Goal: Task Accomplishment & Management: Use online tool/utility

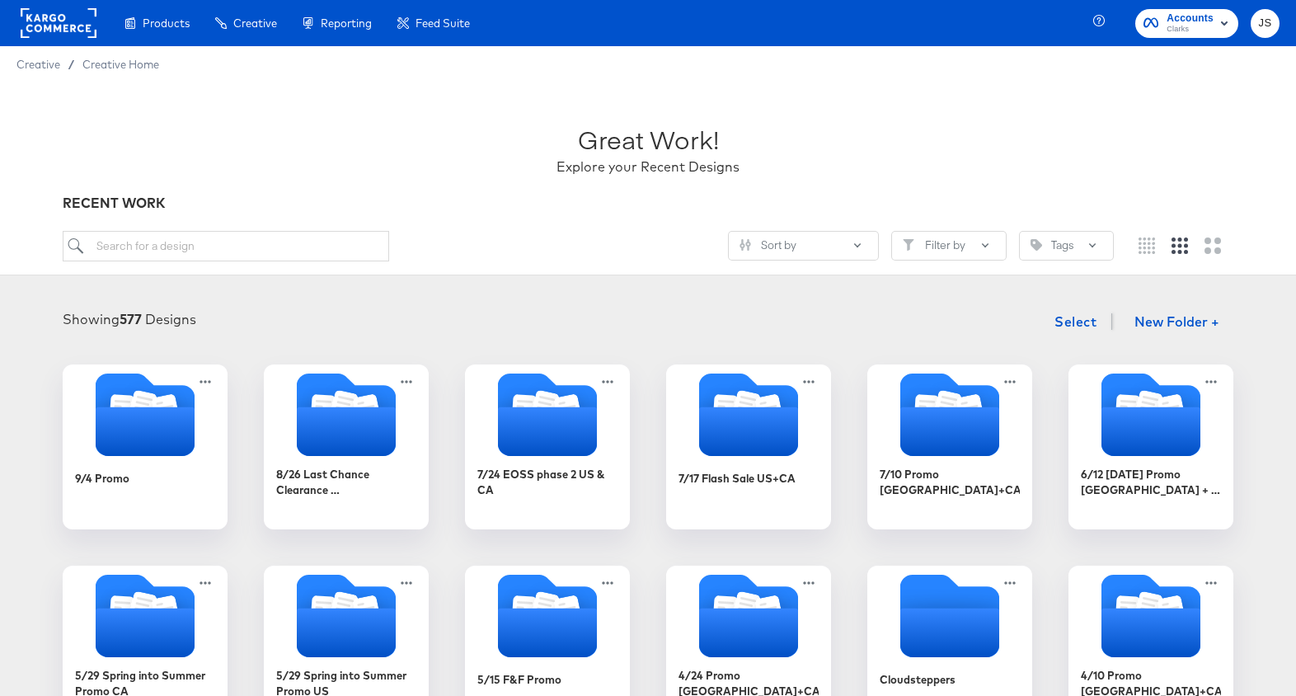
scroll to position [1496, 0]
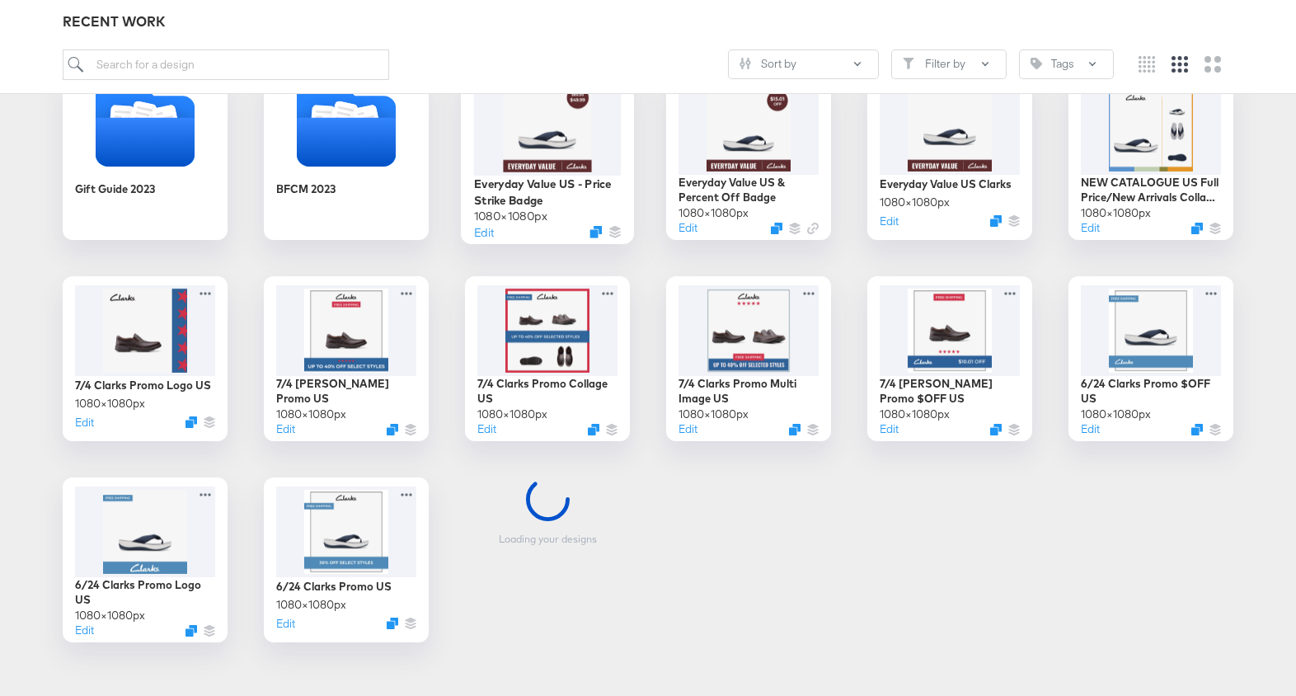
click at [532, 143] on div at bounding box center [548, 128] width 148 height 96
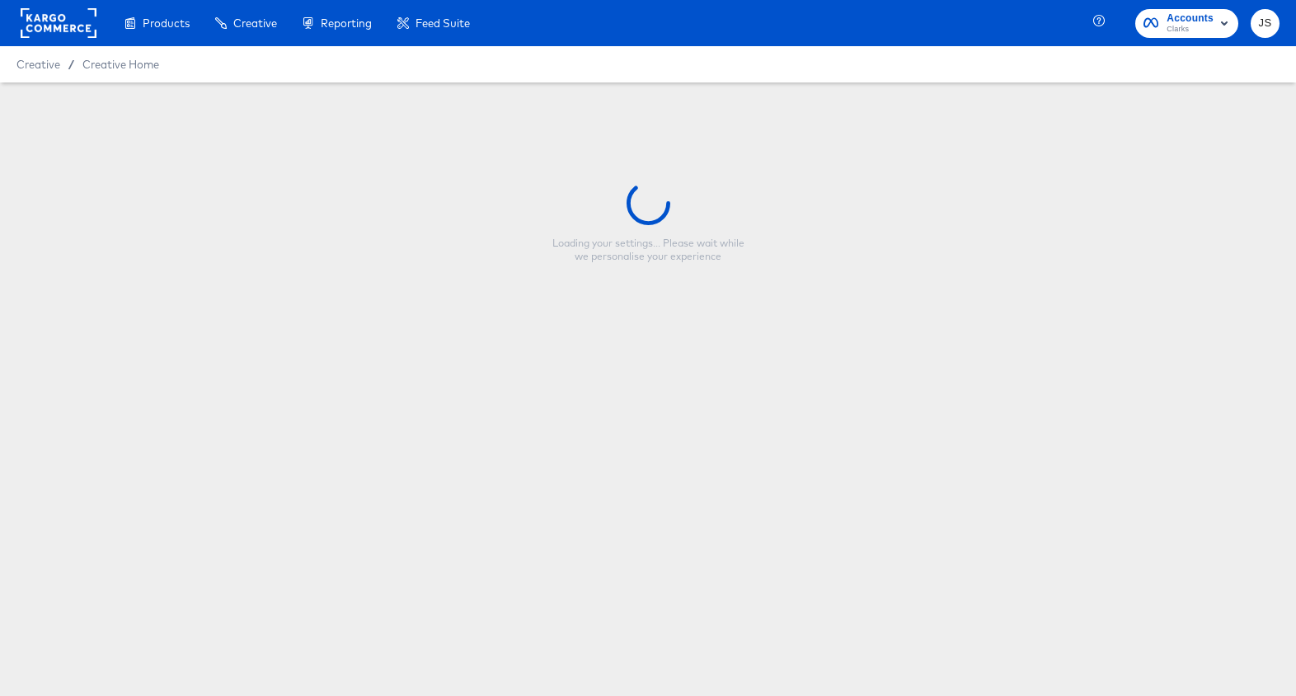
type input "Everyday Value US - Price Strike Badge"
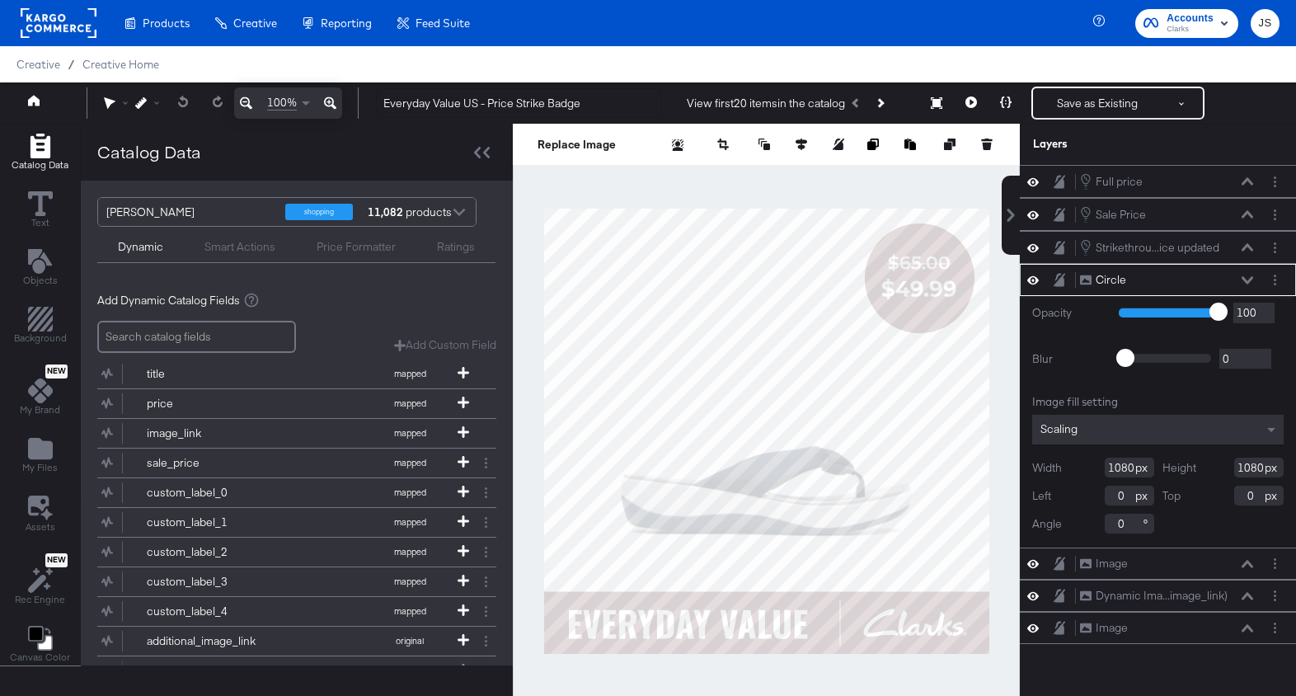
click at [798, 35] on div "Products Creative Reporting Feed Suite Accounts Clarks JS" at bounding box center [648, 23] width 1296 height 46
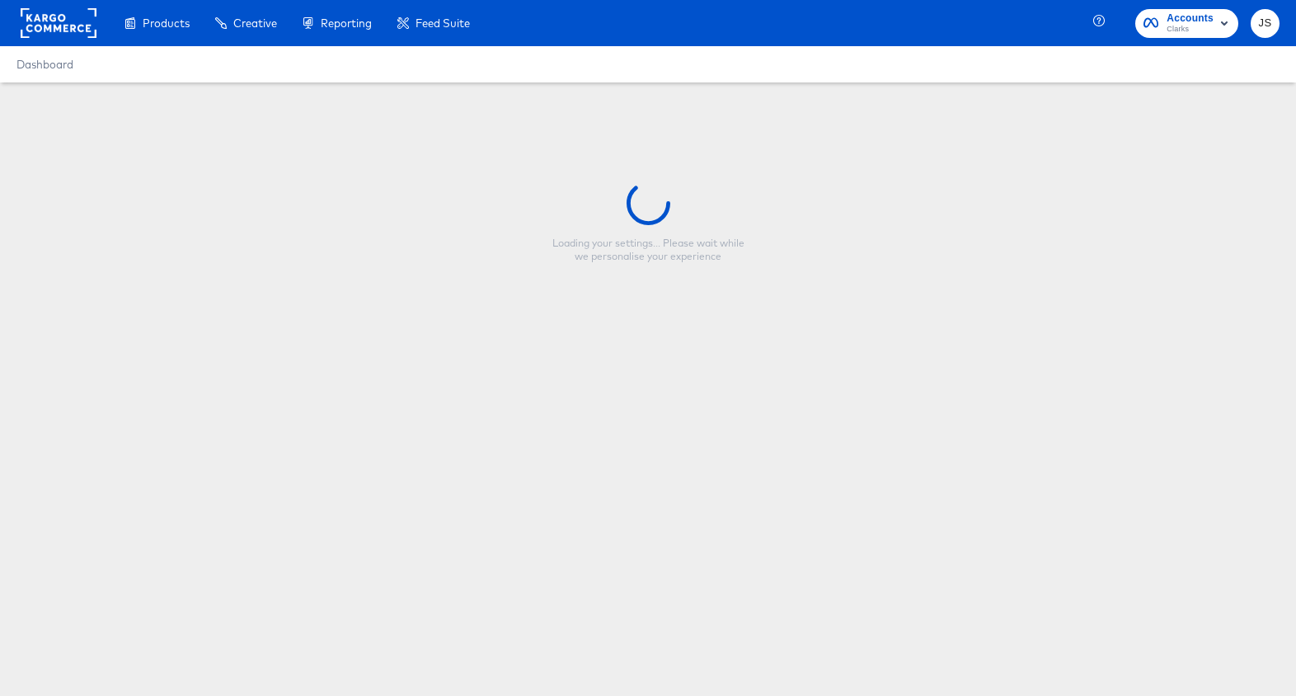
type input "Everyday Value US - Price Strike Badge"
